Goal: Use online tool/utility: Utilize a website feature to perform a specific function

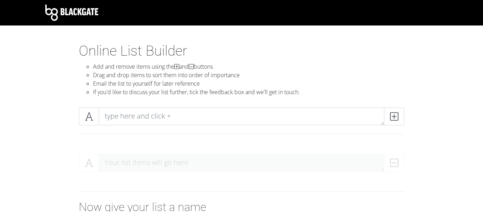
scroll to position [113, 0]
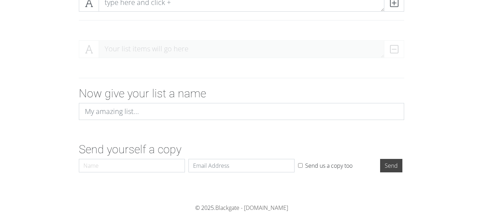
click at [155, 93] on h2 "Now give your list a name" at bounding box center [241, 93] width 325 height 13
click at [196, 95] on h2 "Now give your list a name" at bounding box center [241, 93] width 325 height 13
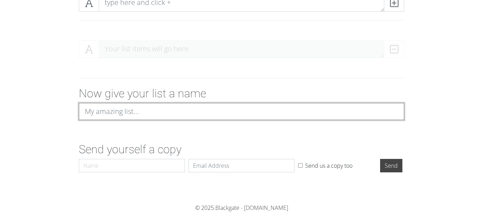
click at [189, 109] on input at bounding box center [241, 111] width 325 height 17
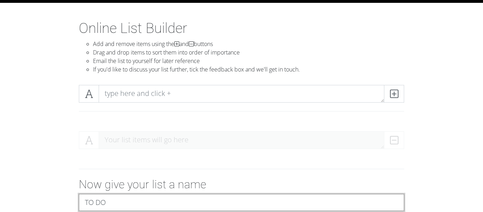
scroll to position [15, 0]
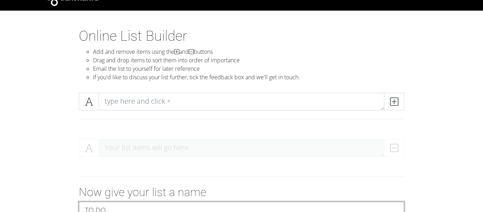
type input "TO DO"
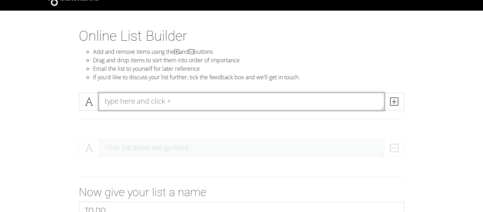
click at [198, 98] on textarea at bounding box center [242, 102] width 286 height 18
type textarea "2.3 Homework"
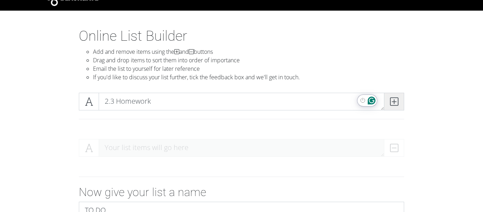
click at [392, 105] on icon at bounding box center [394, 101] width 8 height 7
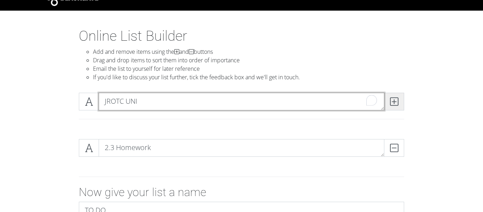
type textarea "JROTC UNI"
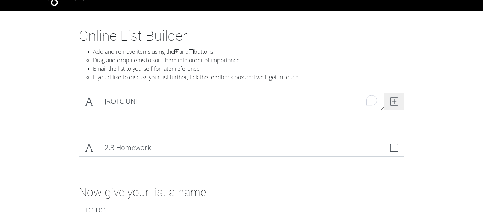
click at [393, 104] on icon at bounding box center [394, 101] width 8 height 7
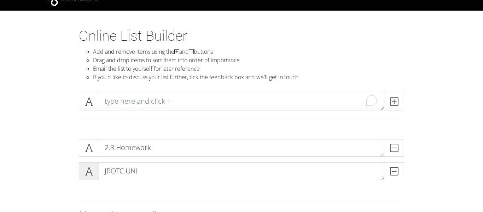
click at [89, 171] on icon at bounding box center [89, 171] width 8 height 7
click at [89, 168] on icon at bounding box center [89, 171] width 8 height 7
click at [87, 177] on span at bounding box center [89, 171] width 20 height 18
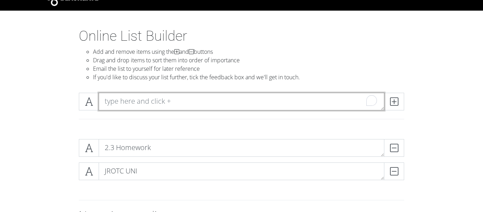
click at [138, 107] on textarea "To enrich screen reader interactions, please activate Accessibility in Grammarl…" at bounding box center [242, 102] width 286 height 18
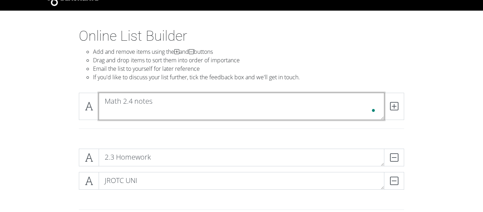
scroll to position [0, 0]
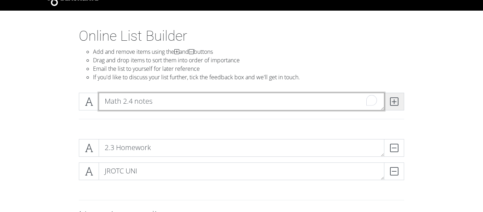
type textarea "Math 2.4 notes"
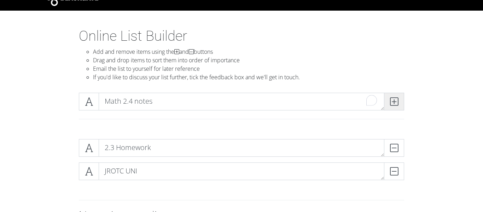
click at [402, 100] on span at bounding box center [394, 102] width 20 height 18
click at [399, 98] on span at bounding box center [394, 102] width 20 height 18
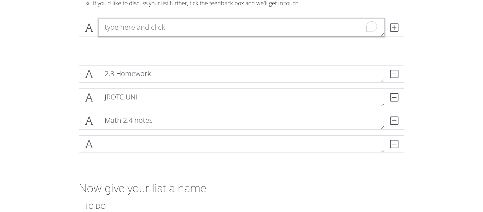
scroll to position [183, 0]
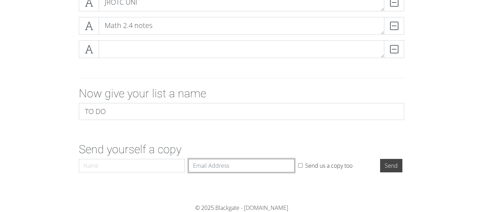
click at [256, 168] on input "Email" at bounding box center [241, 165] width 106 height 13
